Goal: Find specific page/section: Find specific page/section

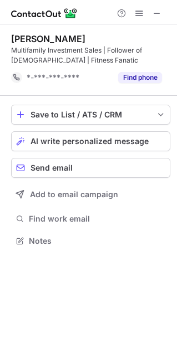
scroll to position [232, 177]
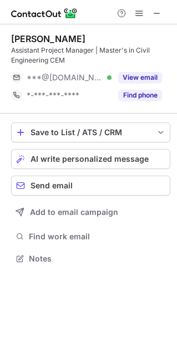
scroll to position [250, 177]
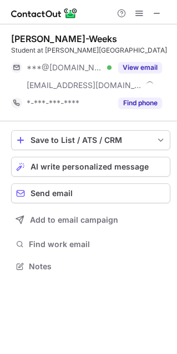
scroll to position [258, 177]
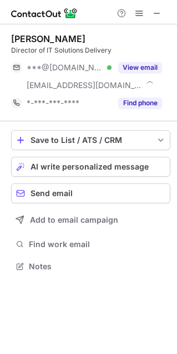
scroll to position [258, 177]
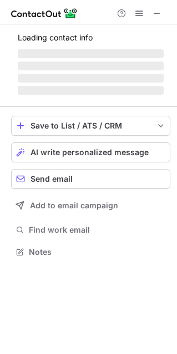
scroll to position [245, 177]
